Goal: Information Seeking & Learning: Learn about a topic

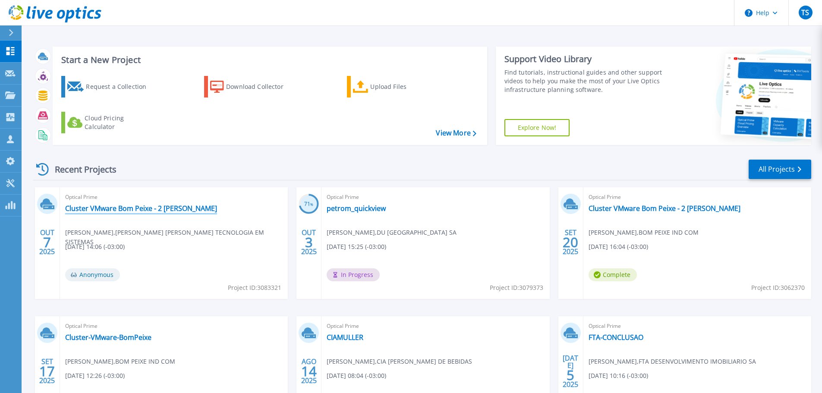
click at [149, 210] on link "Cluster VMware Bom Peixe - 2 [PERSON_NAME]" at bounding box center [141, 208] width 152 height 9
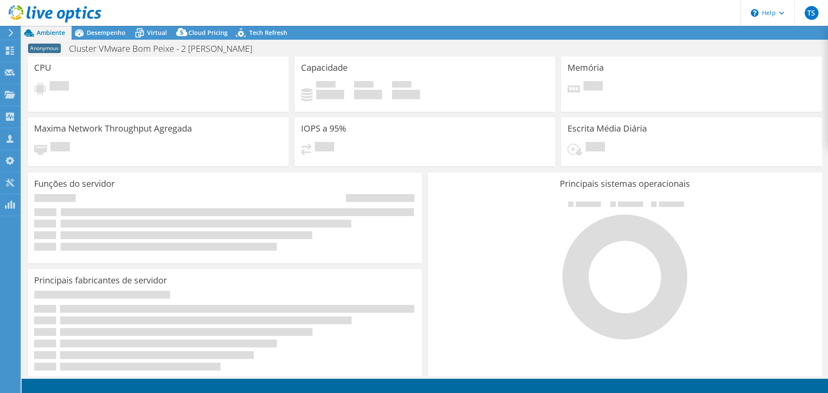
select select "USD"
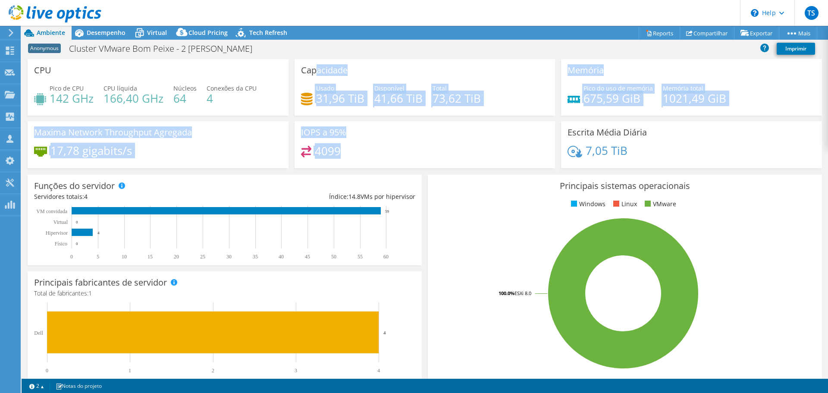
drag, startPoint x: 367, startPoint y: 150, endPoint x: 315, endPoint y: 70, distance: 95.2
click at [313, 72] on div "CPU Pico de CPU 142 GHz CPU líquida 166,40 GHz Núcleos 64 Conexões da CPU 4 Cap…" at bounding box center [425, 116] width 800 height 115
click at [405, 64] on div "Capacidade Usado 31,96 TiB Disponível 41,66 TiB Total 73,62 TiB" at bounding box center [425, 87] width 261 height 56
click at [401, 138] on div "IOPS a 95% 4099" at bounding box center [425, 144] width 261 height 47
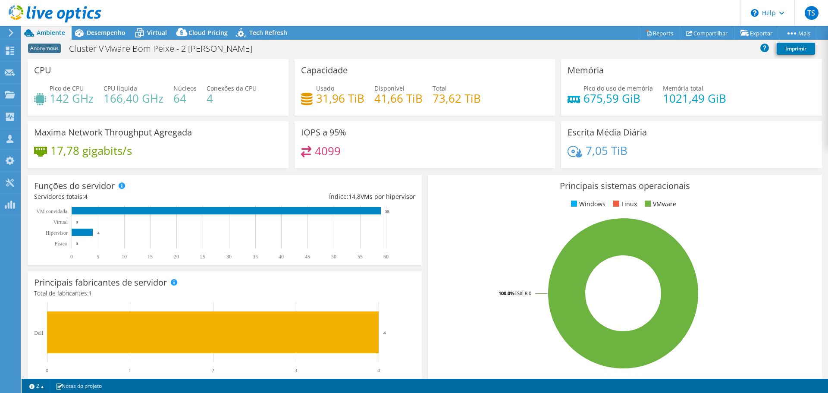
click at [380, 182] on div "Funções do servidor Servidores físicos representam servidores de metal nu que t…" at bounding box center [225, 220] width 394 height 91
click at [376, 166] on div "IOPS a 95% 4099" at bounding box center [425, 144] width 261 height 47
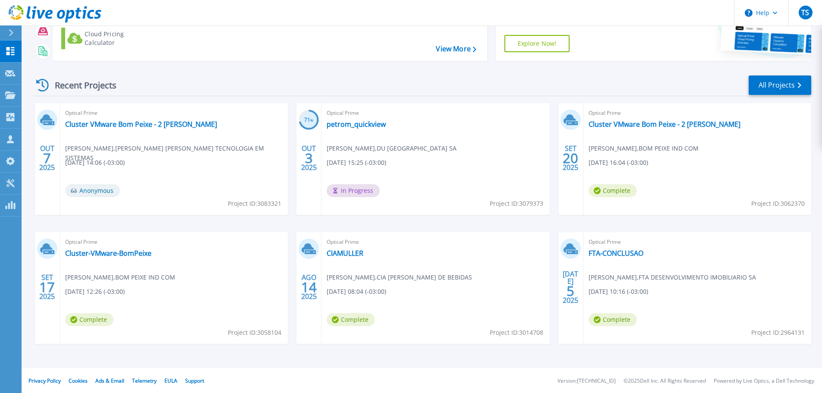
scroll to position [85, 0]
click at [625, 122] on link "Cluster VMware Bom Peixe - 2 [PERSON_NAME]" at bounding box center [664, 123] width 152 height 9
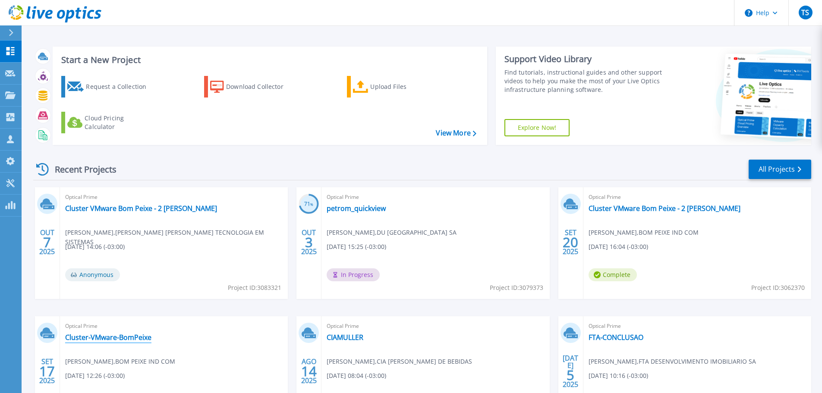
click at [103, 333] on link "Cluster-VMware-BomPeixe" at bounding box center [108, 337] width 86 height 9
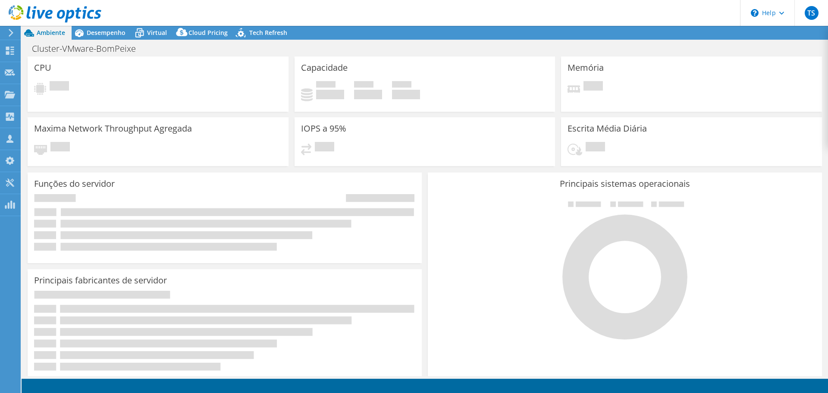
select select "USD"
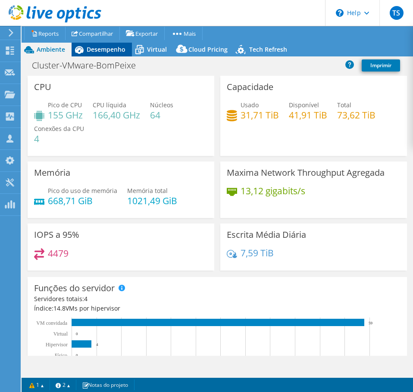
click at [101, 50] on span "Desempenho" at bounding box center [106, 49] width 39 height 8
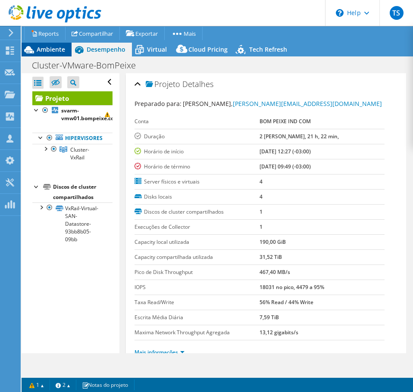
click at [36, 44] on icon at bounding box center [29, 49] width 15 height 15
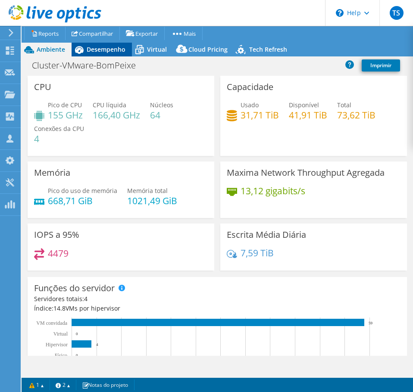
drag, startPoint x: 86, startPoint y: 50, endPoint x: 112, endPoint y: 49, distance: 25.9
click at [87, 50] on div "Desempenho" at bounding box center [102, 50] width 60 height 14
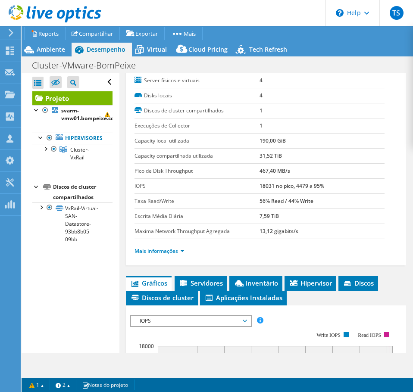
scroll to position [86, 0]
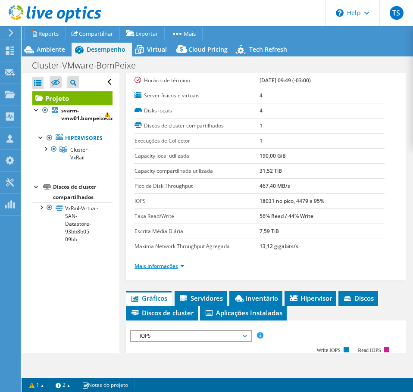
click at [170, 268] on link "Mais informações" at bounding box center [160, 266] width 50 height 7
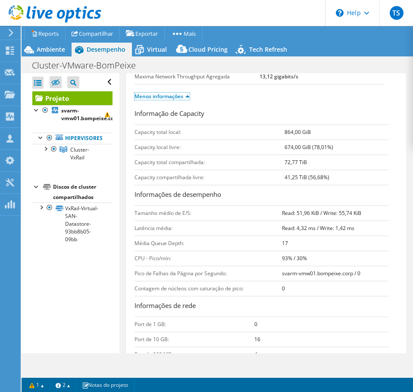
scroll to position [259, 0]
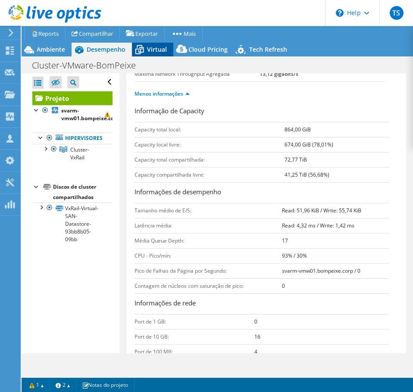
click at [156, 47] on span "Virtual" at bounding box center [157, 49] width 20 height 8
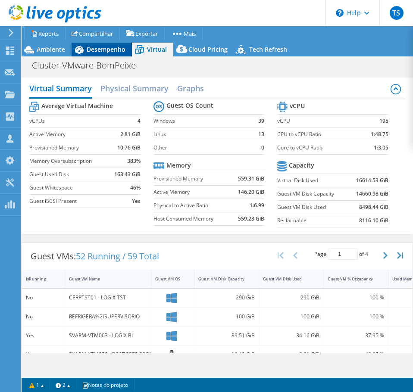
click at [104, 51] on span "Desempenho" at bounding box center [106, 49] width 39 height 8
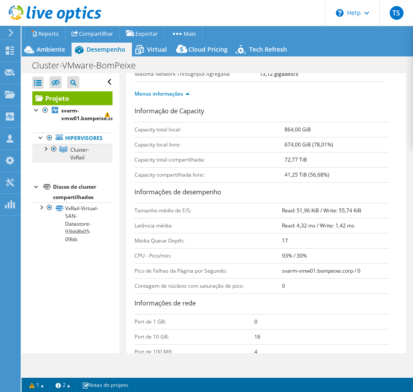
click at [82, 157] on span "Cluster-VxRail" at bounding box center [79, 153] width 19 height 15
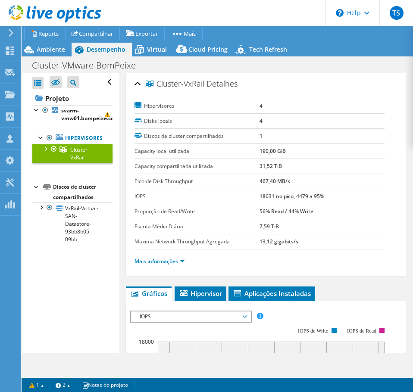
scroll to position [0, 0]
click at [173, 261] on link "Mais informações" at bounding box center [160, 261] width 50 height 7
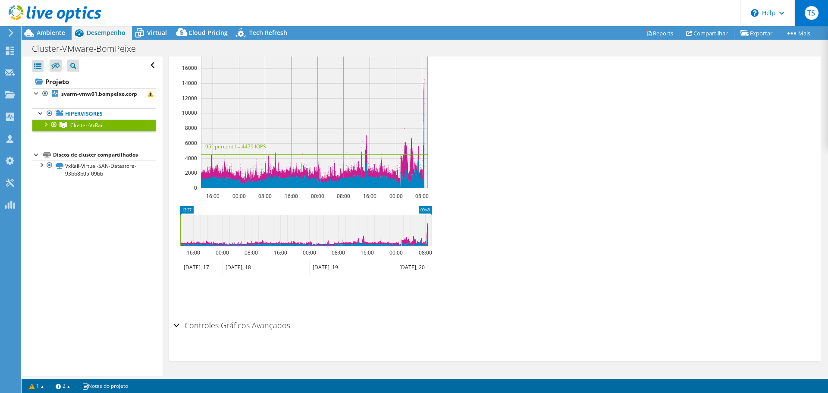
scroll to position [377, 0]
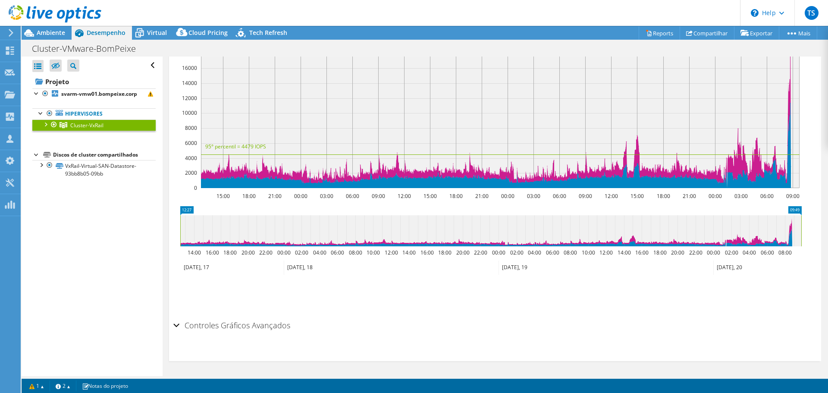
click at [44, 125] on div at bounding box center [45, 123] width 9 height 9
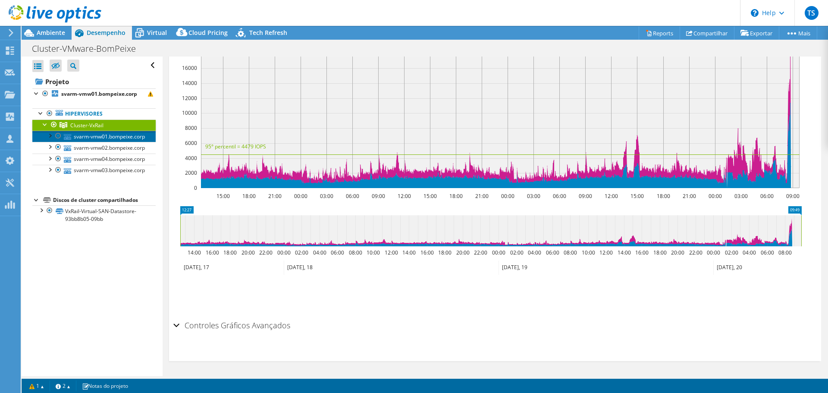
click at [80, 138] on link "svarm-vmw01.bompeixe.corp" at bounding box center [93, 136] width 123 height 11
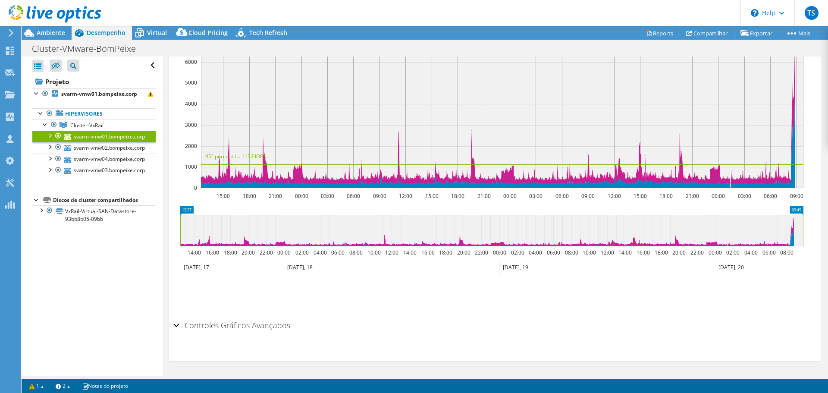
scroll to position [0, 0]
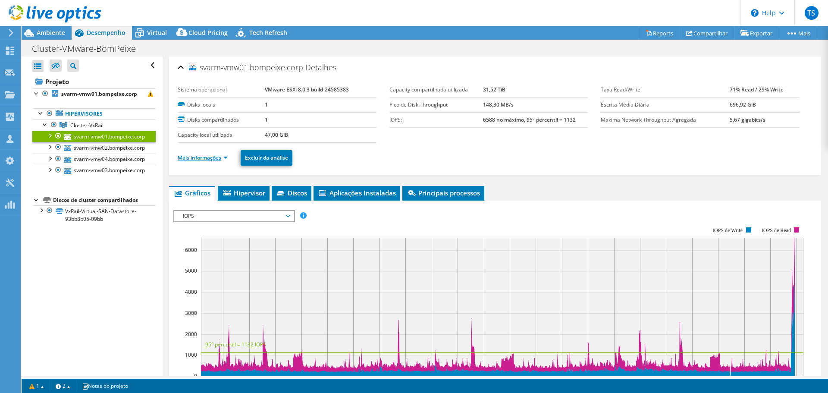
click at [210, 159] on link "Mais informações" at bounding box center [203, 157] width 50 height 7
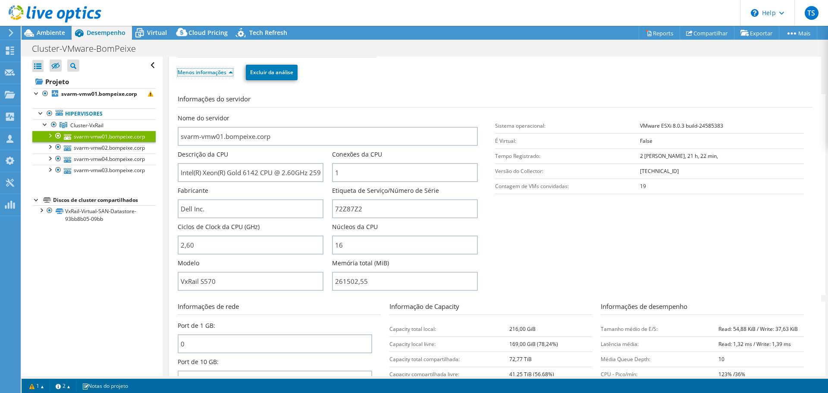
scroll to position [86, 0]
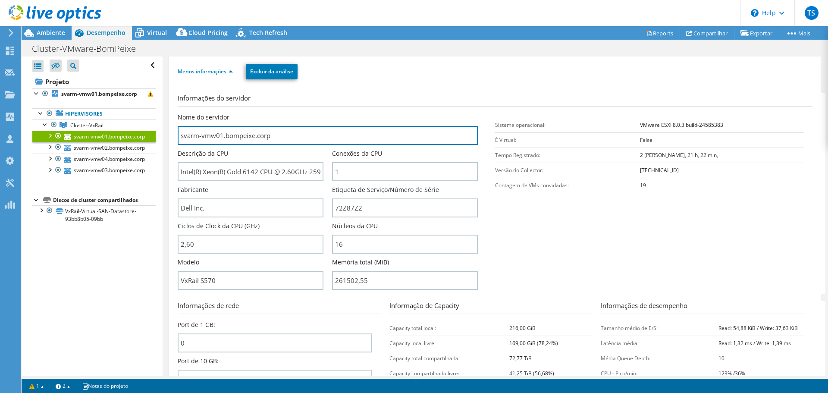
drag, startPoint x: 227, startPoint y: 135, endPoint x: 108, endPoint y: 131, distance: 118.7
click at [108, 132] on div "Abrir Todos Fechar Todos Ocultar nós excluídos Filtro de árvore do projeto" at bounding box center [425, 216] width 806 height 320
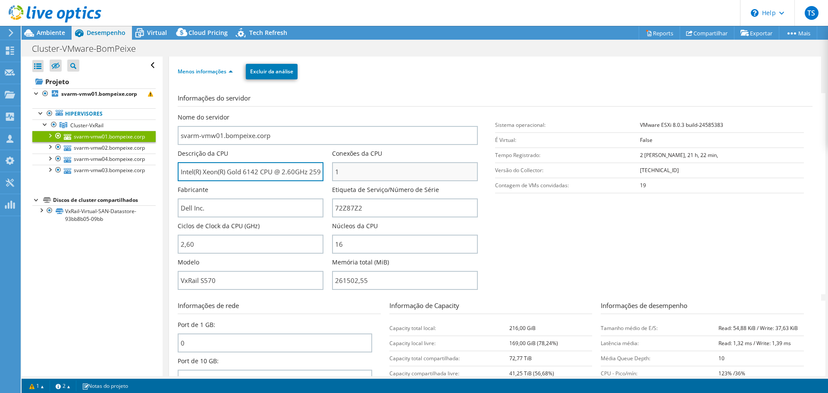
scroll to position [0, 16]
drag, startPoint x: 179, startPoint y: 169, endPoint x: 335, endPoint y: 174, distance: 156.2
click at [335, 113] on div "Nome do servidor svarm-vmw01.bompeixe.corp Descrição da CPU Intel(R) Xeon(R) Go…" at bounding box center [332, 113] width 309 height 0
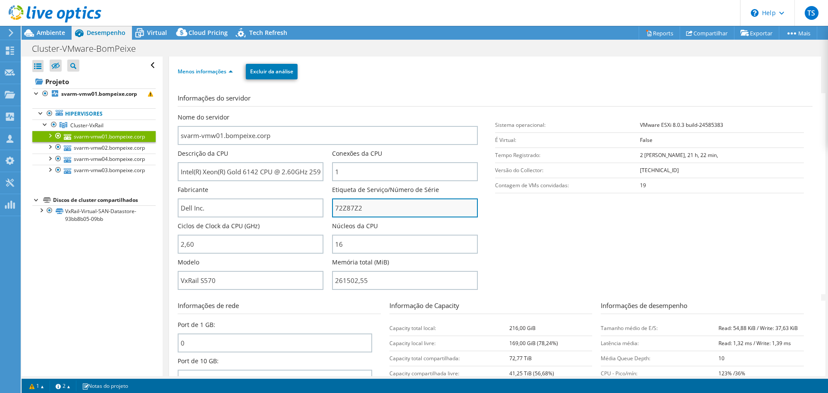
click at [350, 207] on input "72Z87Z2" at bounding box center [405, 207] width 146 height 19
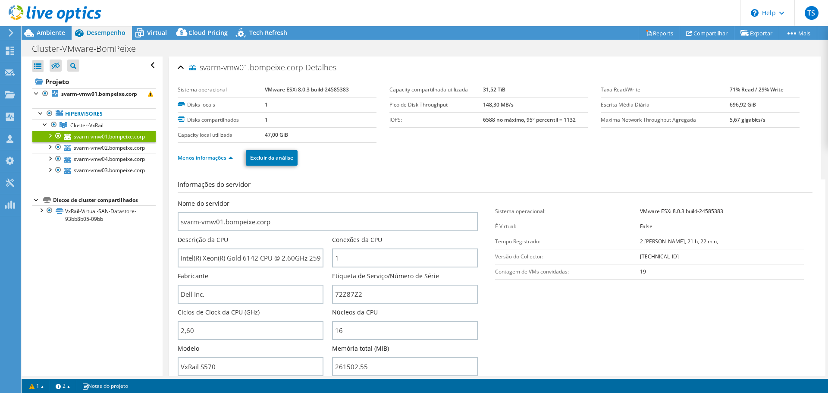
drag, startPoint x: 353, startPoint y: 88, endPoint x: 252, endPoint y: 92, distance: 101.0
click at [252, 92] on tr "Sistema operacional VMware ESXi 8.0.3 build-24585383" at bounding box center [277, 89] width 199 height 15
click at [97, 153] on link "svarm-vmw02.bompeixe.corp" at bounding box center [93, 147] width 123 height 11
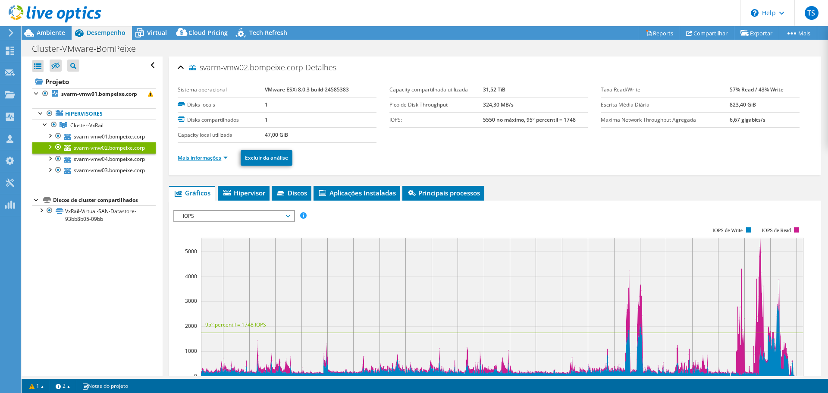
click at [202, 161] on ul "Mais informações Excluir da análise" at bounding box center [495, 157] width 635 height 18
click at [204, 158] on link "Mais informações" at bounding box center [203, 157] width 50 height 7
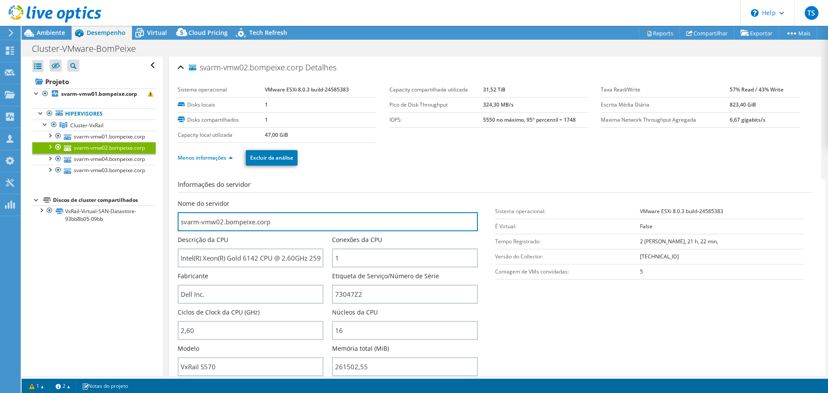
drag, startPoint x: 281, startPoint y: 227, endPoint x: 128, endPoint y: 213, distance: 154.2
click at [128, 213] on div "Abrir Todos Fechar Todos Ocultar nós excluídos Filtro de árvore do projeto" at bounding box center [425, 216] width 806 height 320
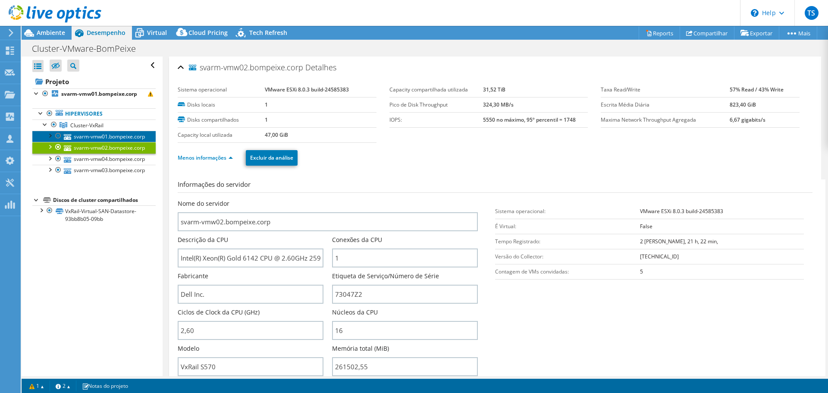
click at [111, 138] on link "svarm-vmw01.bompeixe.corp" at bounding box center [93, 136] width 123 height 11
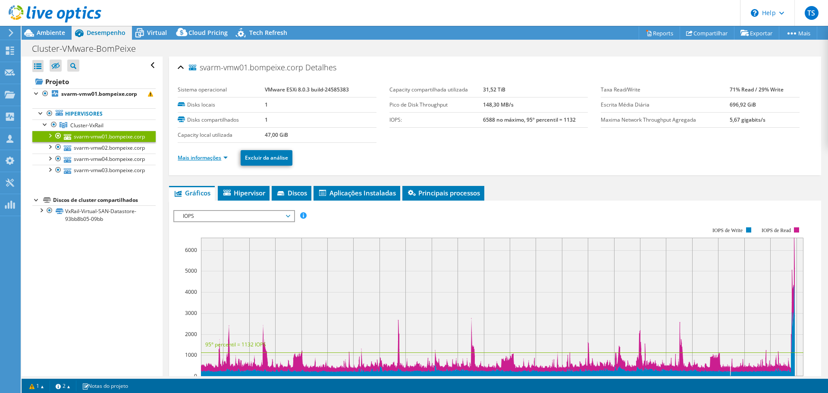
click at [210, 158] on link "Mais informações" at bounding box center [203, 157] width 50 height 7
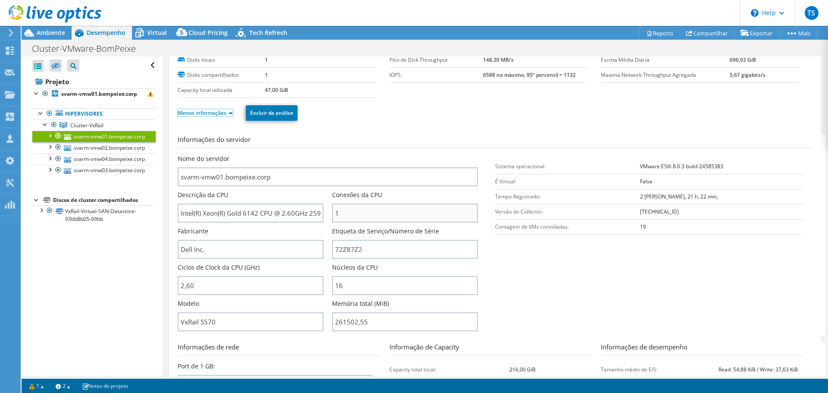
scroll to position [86, 0]
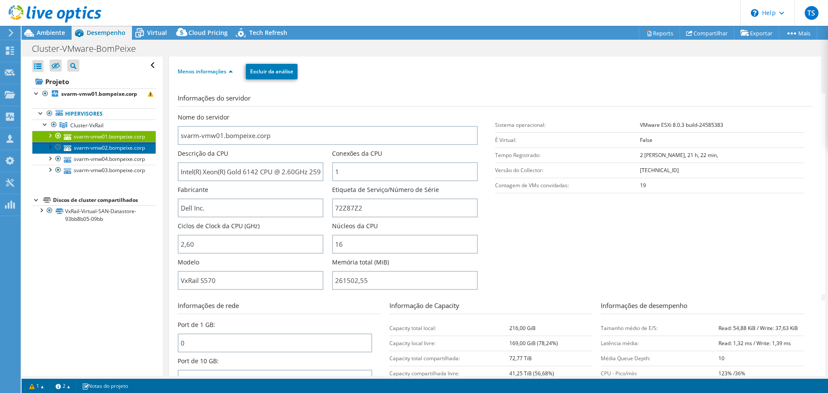
click at [104, 153] on link "svarm-vmw02.bompeixe.corp" at bounding box center [93, 147] width 123 height 11
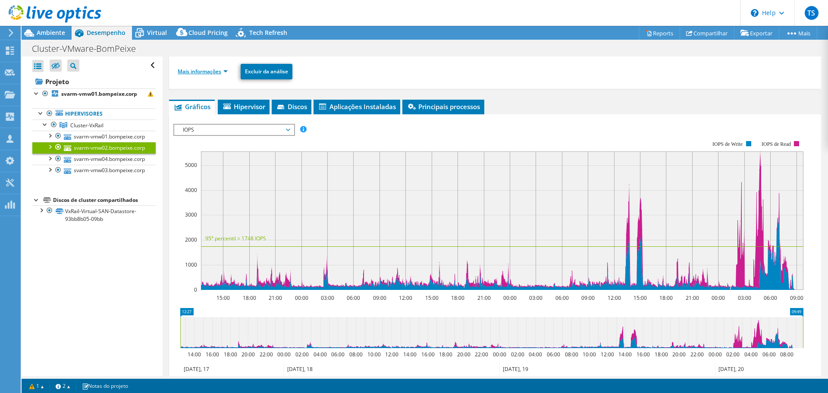
click at [209, 75] on li "Mais informações" at bounding box center [205, 71] width 55 height 9
click at [210, 71] on link "Mais informações" at bounding box center [203, 71] width 50 height 7
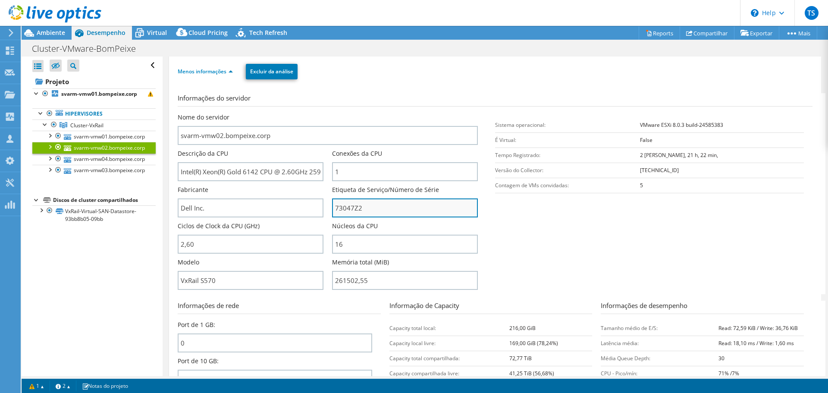
click at [348, 207] on input "73047Z2" at bounding box center [405, 207] width 146 height 19
click at [348, 208] on input "73047Z2" at bounding box center [405, 207] width 146 height 19
click at [340, 207] on input "73047Z2" at bounding box center [405, 207] width 146 height 19
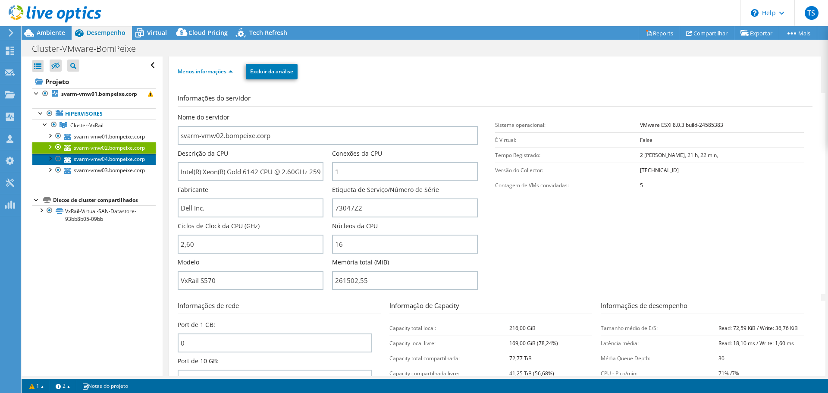
click at [70, 165] on link "svarm-vmw04.bompeixe.corp" at bounding box center [93, 159] width 123 height 11
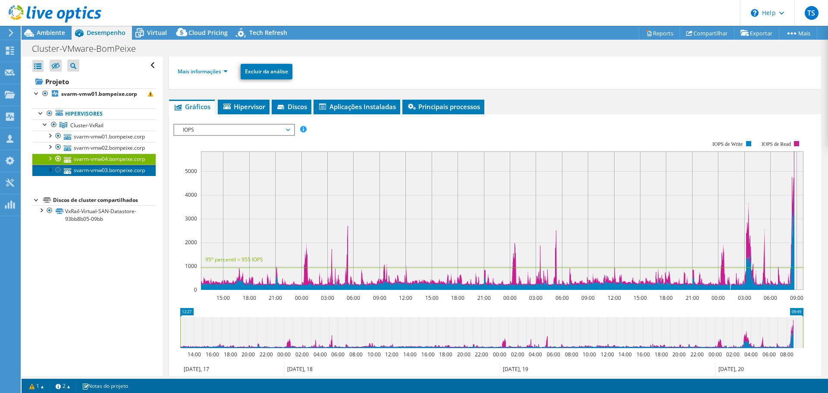
click at [96, 176] on link "svarm-vmw03.bompeixe.corp" at bounding box center [93, 170] width 123 height 11
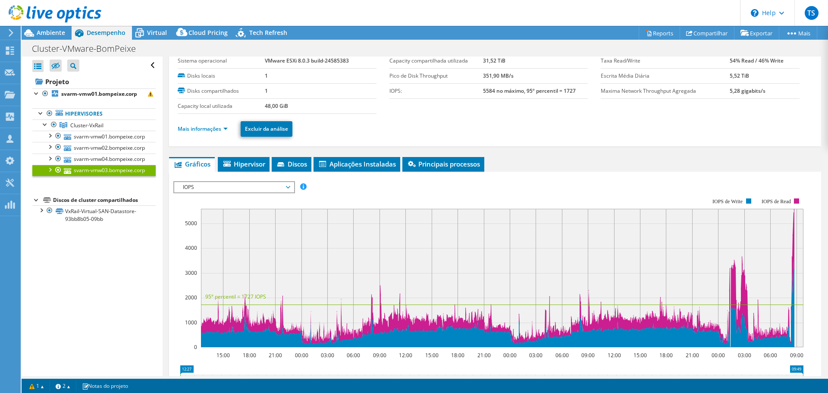
scroll to position [0, 0]
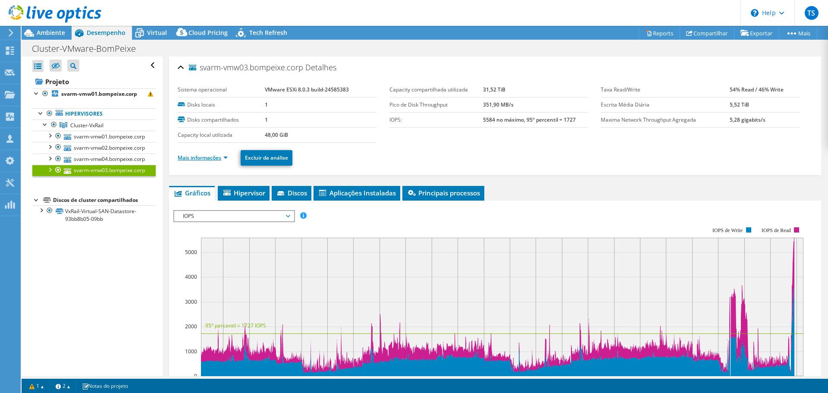
click at [216, 154] on link "Mais informações" at bounding box center [203, 157] width 50 height 7
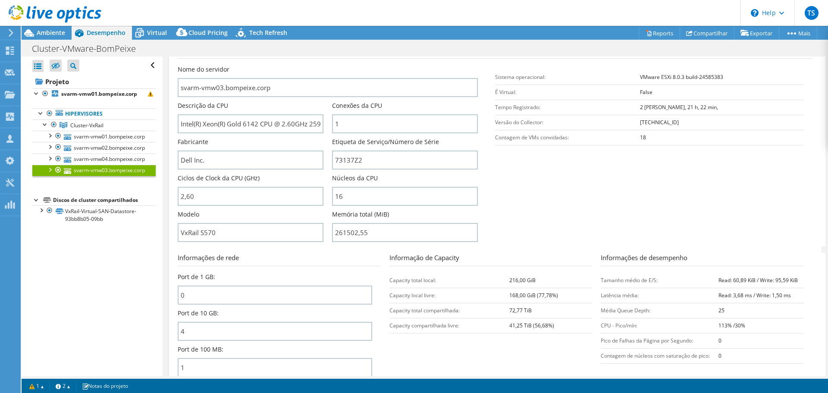
scroll to position [86, 0]
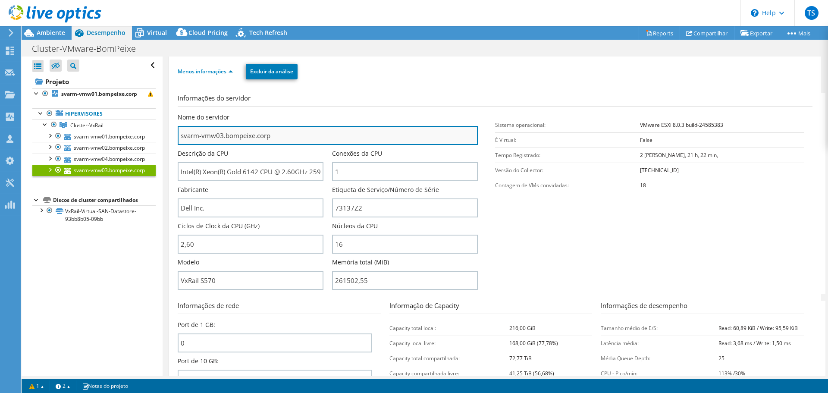
drag, startPoint x: 276, startPoint y: 144, endPoint x: 178, endPoint y: 138, distance: 97.7
click at [178, 138] on input "svarm-vmw03.bompeixe.corp" at bounding box center [328, 135] width 300 height 19
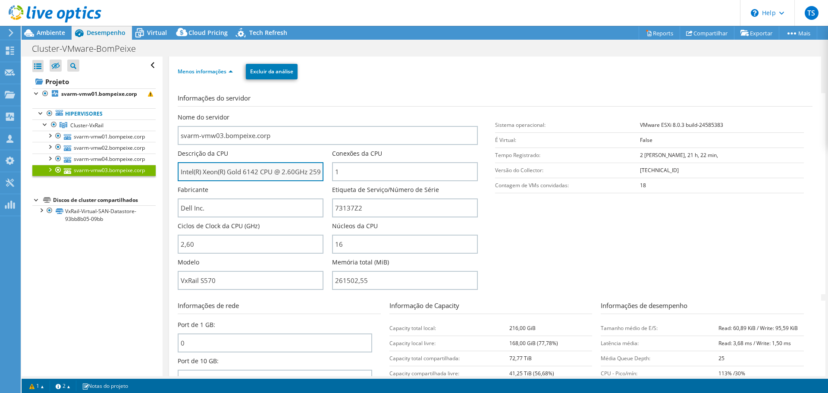
click at [260, 171] on input "Intel(R) Xeon(R) Gold 6142 CPU @ 2.60GHz 259 GHz" at bounding box center [251, 171] width 146 height 19
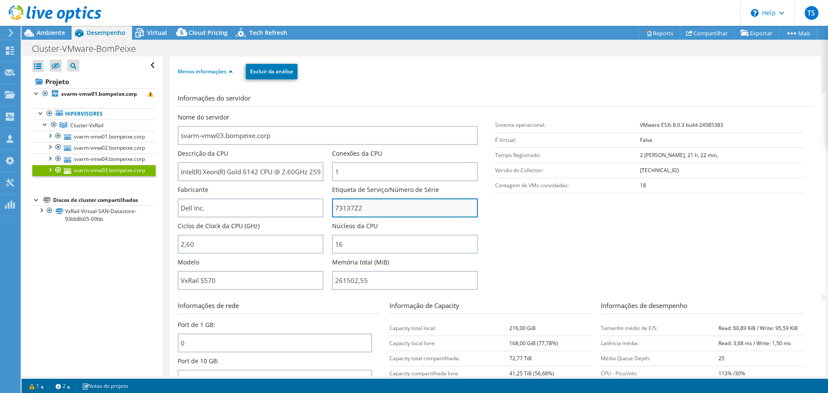
click at [349, 211] on input "73137Z2" at bounding box center [405, 207] width 146 height 19
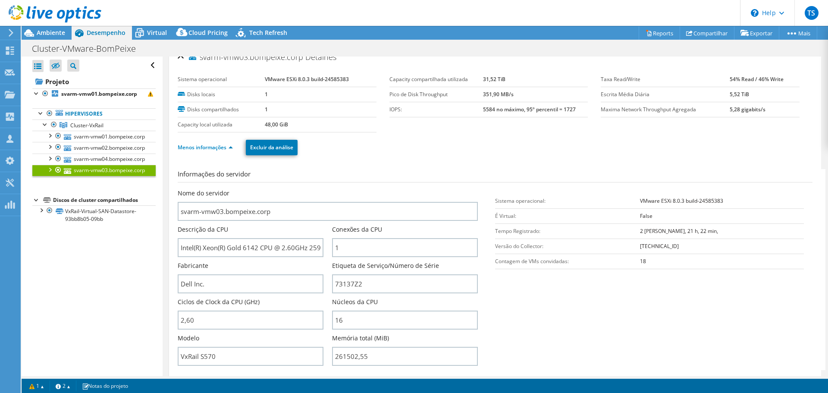
scroll to position [0, 0]
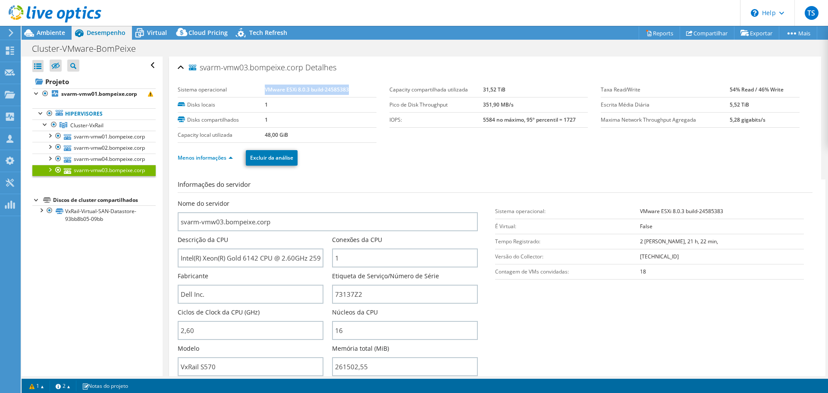
drag, startPoint x: 336, startPoint y: 93, endPoint x: 265, endPoint y: 91, distance: 70.8
click at [265, 91] on td "VMware ESXi 8.0.3 build-24585383" at bounding box center [321, 89] width 112 height 15
click at [97, 153] on link "svarm-vmw02.bompeixe.corp" at bounding box center [93, 147] width 123 height 11
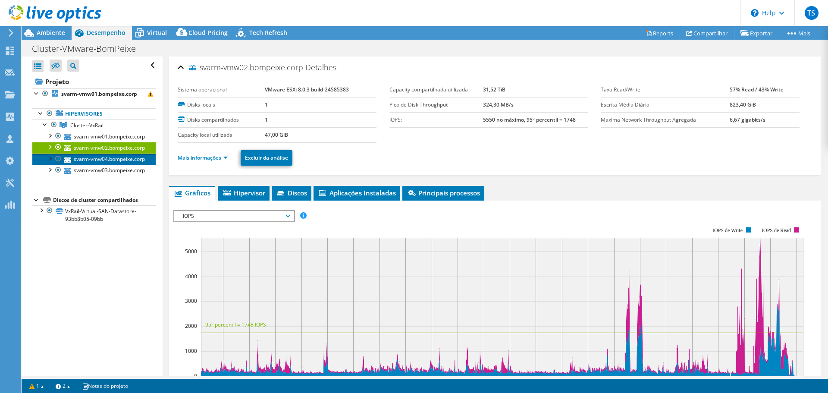
click at [100, 165] on link "svarm-vmw04.bompeixe.corp" at bounding box center [93, 159] width 123 height 11
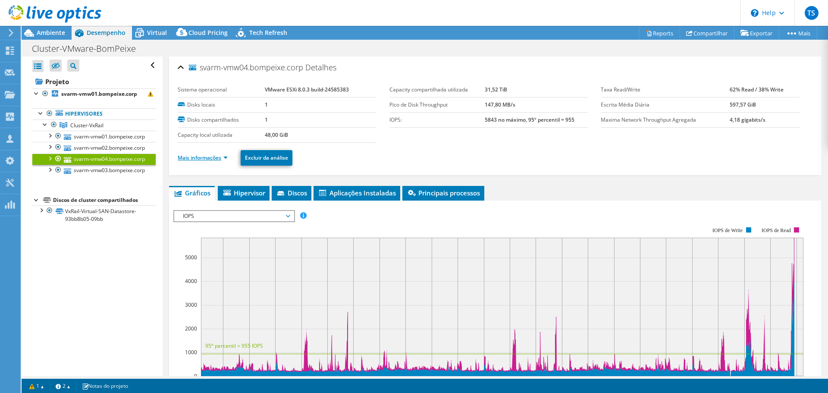
click at [216, 157] on link "Mais informações" at bounding box center [203, 157] width 50 height 7
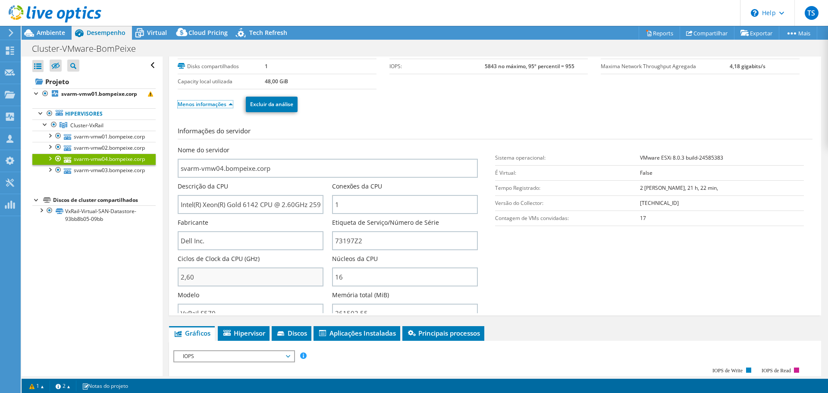
scroll to position [129, 0]
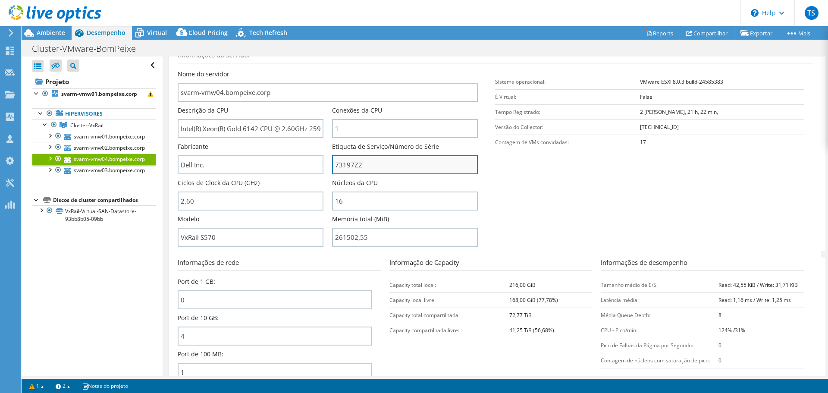
click at [347, 165] on input "73197Z2" at bounding box center [405, 164] width 146 height 19
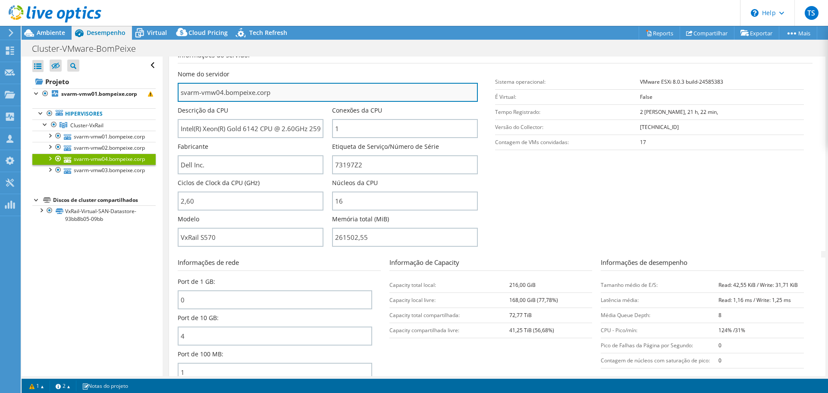
click at [235, 93] on input "svarm-vmw04.bompeixe.corp" at bounding box center [328, 92] width 300 height 19
click at [254, 95] on input "svarm-vmw04.bompeixe.corp" at bounding box center [328, 92] width 300 height 19
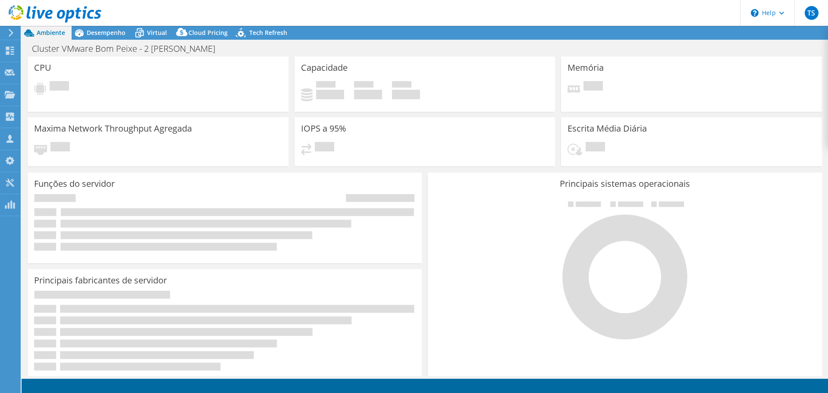
select select "USD"
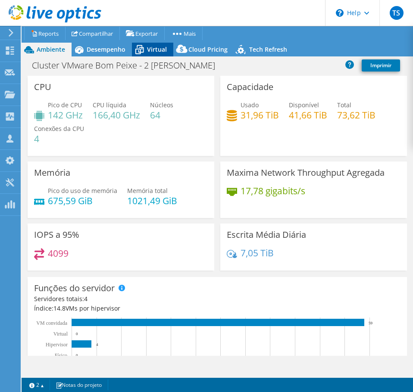
click at [144, 47] on icon at bounding box center [139, 49] width 15 height 15
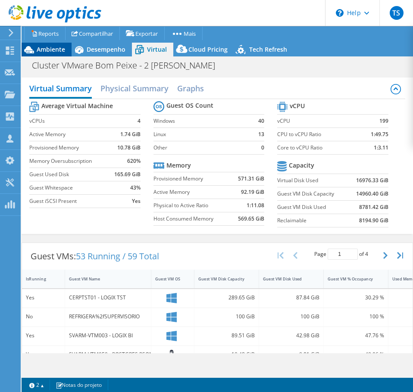
click at [42, 47] on span "Ambiente" at bounding box center [51, 49] width 28 height 8
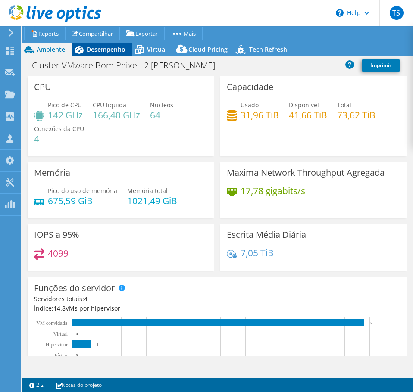
click at [105, 50] on span "Desempenho" at bounding box center [106, 49] width 39 height 8
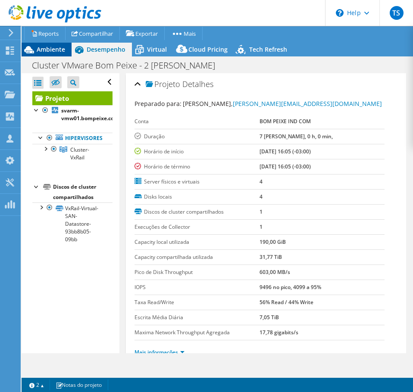
click at [46, 48] on span "Ambiente" at bounding box center [51, 49] width 28 height 8
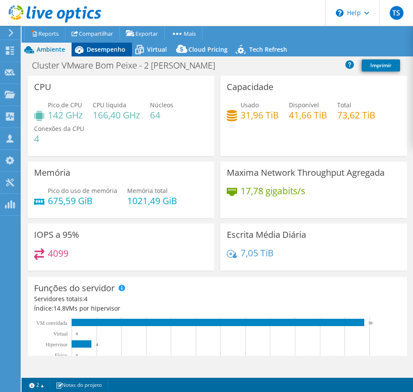
click at [109, 46] on span "Desempenho" at bounding box center [106, 49] width 39 height 8
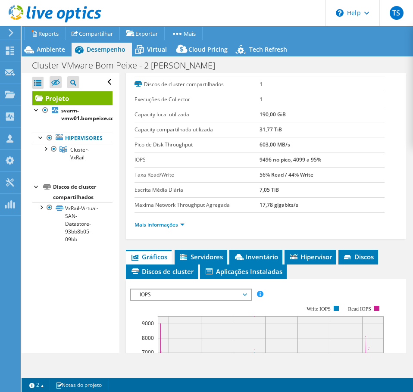
scroll to position [129, 0]
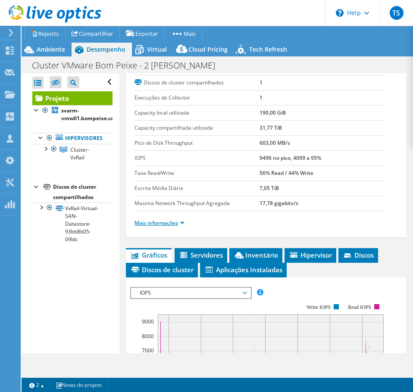
click at [169, 223] on link "Mais informações" at bounding box center [160, 223] width 50 height 7
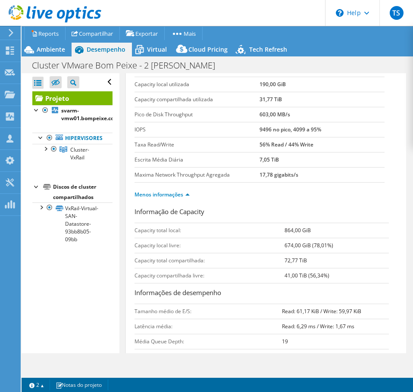
scroll to position [173, 0]
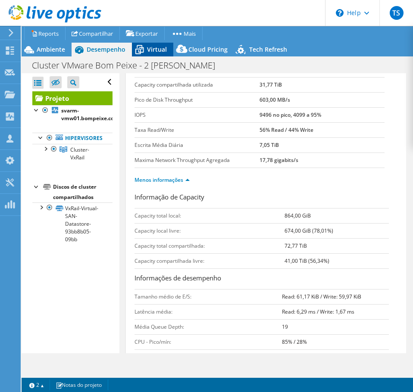
click at [147, 52] on span "Virtual" at bounding box center [157, 49] width 20 height 8
